Goal: Task Accomplishment & Management: Use online tool/utility

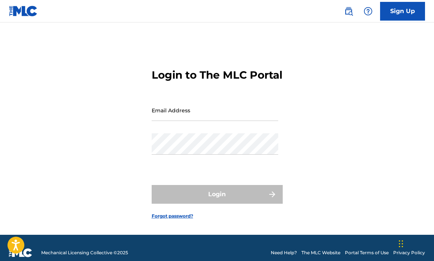
click at [215, 117] on input "Email Address" at bounding box center [215, 110] width 127 height 21
click at [212, 121] on input "Email Address" at bounding box center [215, 110] width 127 height 21
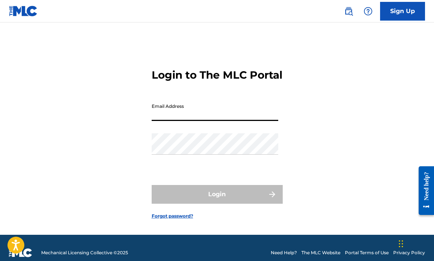
type input "[EMAIL_ADDRESS][DOMAIN_NAME]"
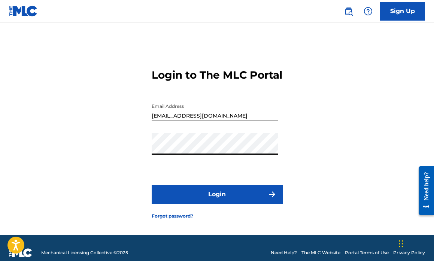
click at [198, 204] on button "Login" at bounding box center [217, 194] width 131 height 19
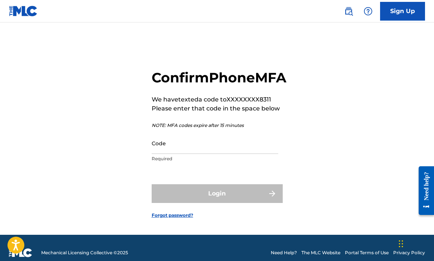
click at [178, 154] on input "Code" at bounding box center [215, 143] width 127 height 21
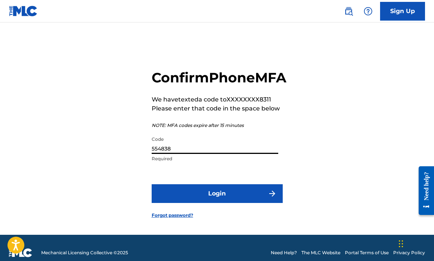
type input "554838"
click at [152, 184] on button "Login" at bounding box center [217, 193] width 131 height 19
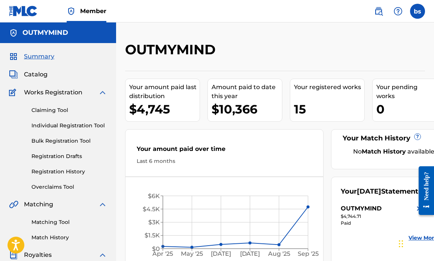
click at [57, 107] on link "Claiming Tool" at bounding box center [69, 110] width 76 height 8
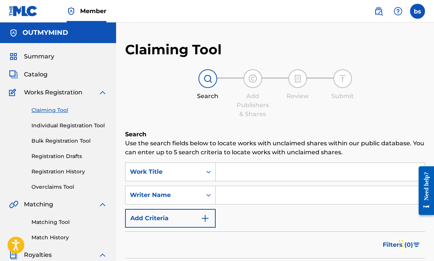
click at [245, 171] on input "Search Form" at bounding box center [320, 172] width 209 height 18
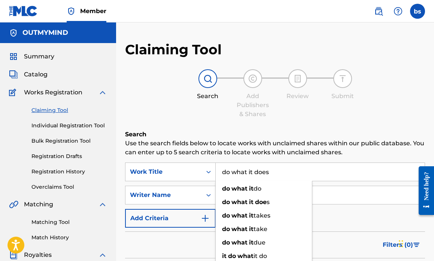
type input "do what it does"
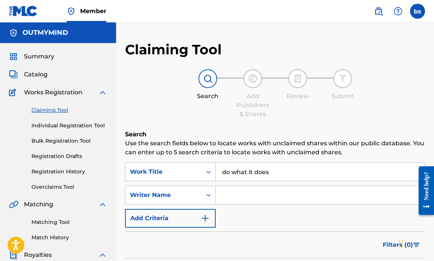
click at [259, 197] on input "Search Form" at bounding box center [320, 195] width 209 height 18
type input "[PERSON_NAME]"
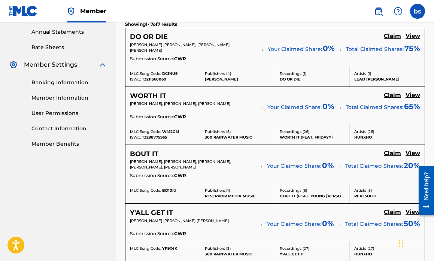
scroll to position [82, 0]
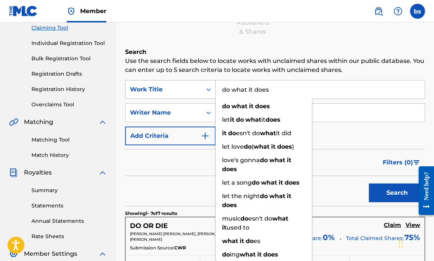
click at [193, 91] on div "SearchWithCriteriaf5ff4fc5-c6e6-492e-9a2d-e6a02a48504d Work Title do what it do…" at bounding box center [275, 89] width 300 height 19
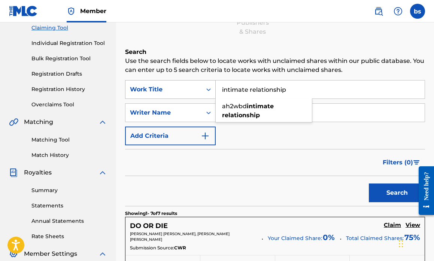
click at [369, 184] on button "Search" at bounding box center [397, 193] width 56 height 19
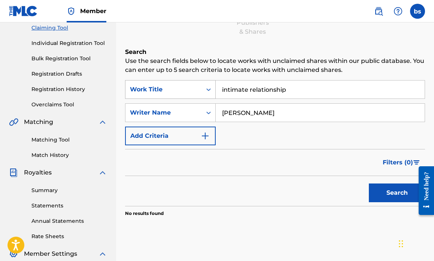
drag, startPoint x: 216, startPoint y: 91, endPoint x: 208, endPoint y: 90, distance: 8.7
click at [208, 90] on div "SearchWithCriteriaf5ff4fc5-c6e6-492e-9a2d-e6a02a48504d Work Title intimate rela…" at bounding box center [275, 89] width 300 height 19
type input "damn"
click at [369, 184] on button "Search" at bounding box center [397, 193] width 56 height 19
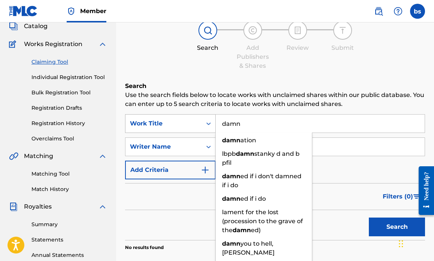
scroll to position [10, 0]
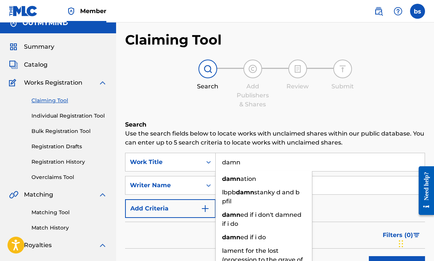
click at [421, 15] on label at bounding box center [417, 11] width 15 height 15
click at [418, 11] on input "bs [PERSON_NAME] [EMAIL_ADDRESS][DOMAIN_NAME] Notification Preferences Profile …" at bounding box center [418, 11] width 0 height 0
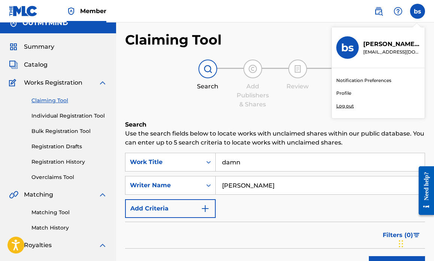
click at [347, 106] on p "Log out" at bounding box center [345, 106] width 18 height 7
click at [418, 11] on input "bs [PERSON_NAME] [EMAIL_ADDRESS][DOMAIN_NAME] Notification Preferences Profile …" at bounding box center [418, 11] width 0 height 0
